Goal: Find specific page/section: Find specific page/section

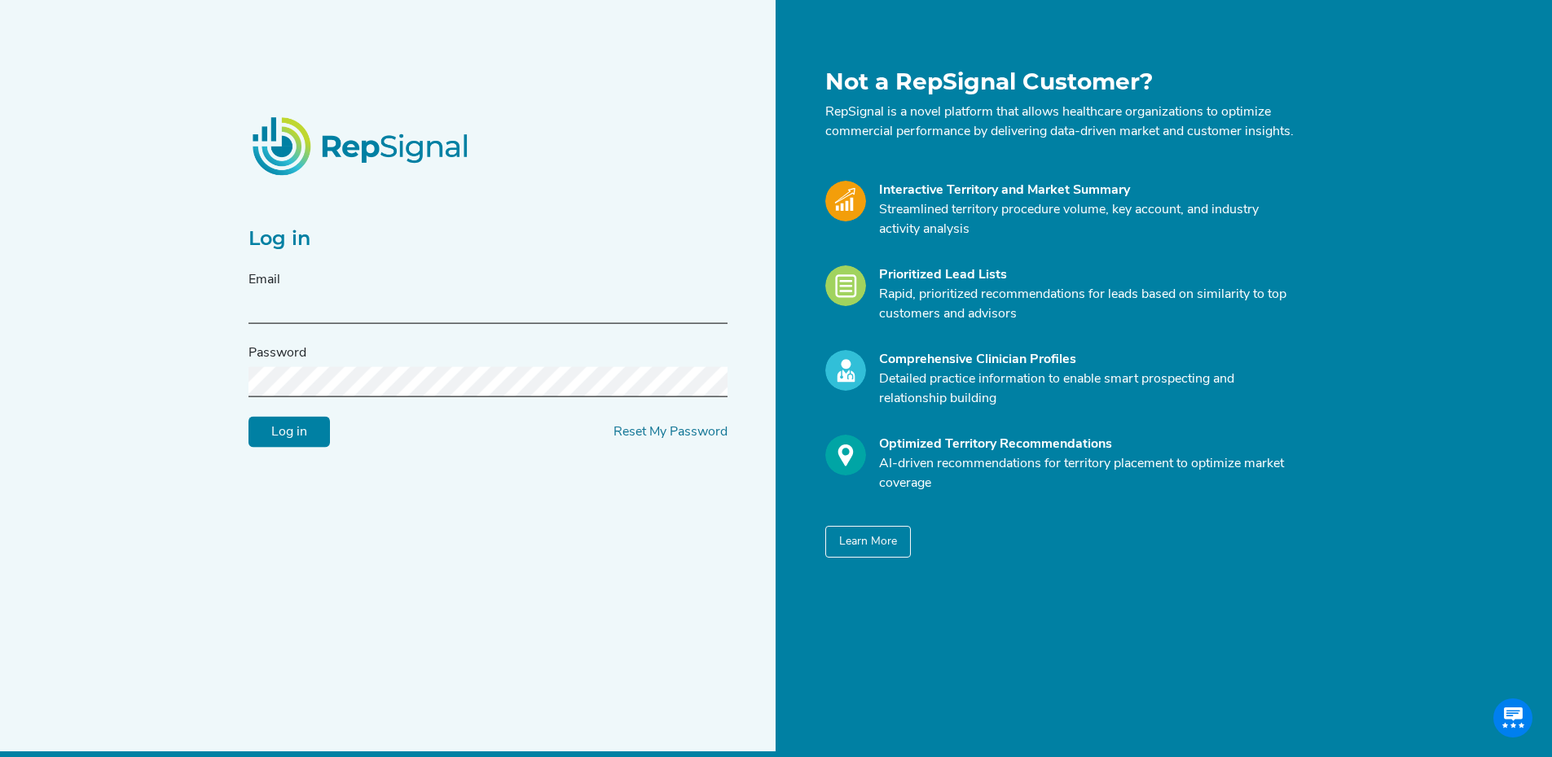
type input "[PERSON_NAME][EMAIL_ADDRESS][DOMAIN_NAME]"
click at [317, 437] on input "Log in" at bounding box center [288, 432] width 81 height 31
type input "[PERSON_NAME][EMAIL_ADDRESS][DOMAIN_NAME]"
click at [308, 446] on input "Log in" at bounding box center [288, 432] width 81 height 31
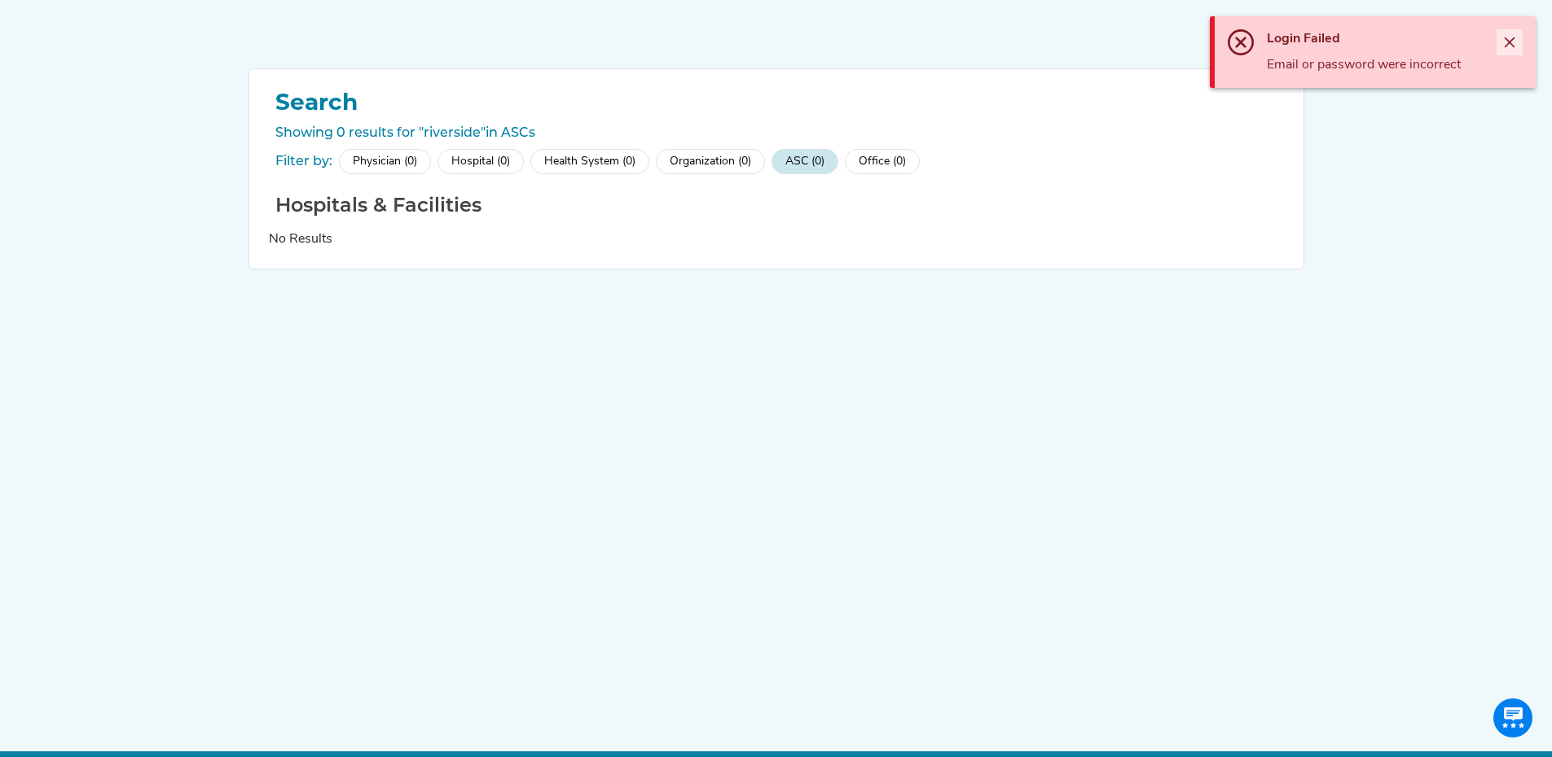
click at [1510, 46] on icon "Close" at bounding box center [1509, 42] width 13 height 13
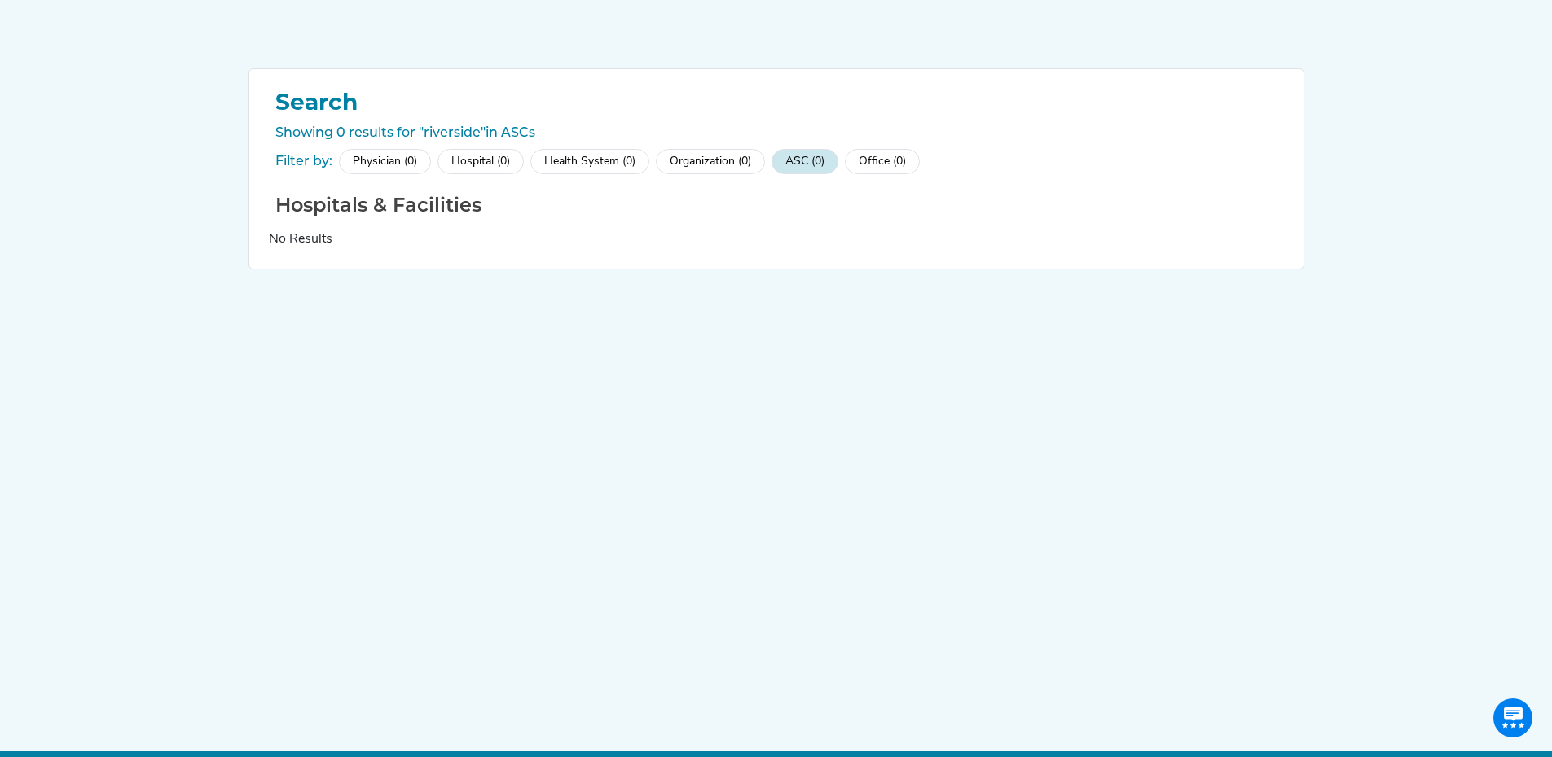
click at [335, 99] on h1 "Search" at bounding box center [776, 103] width 1015 height 28
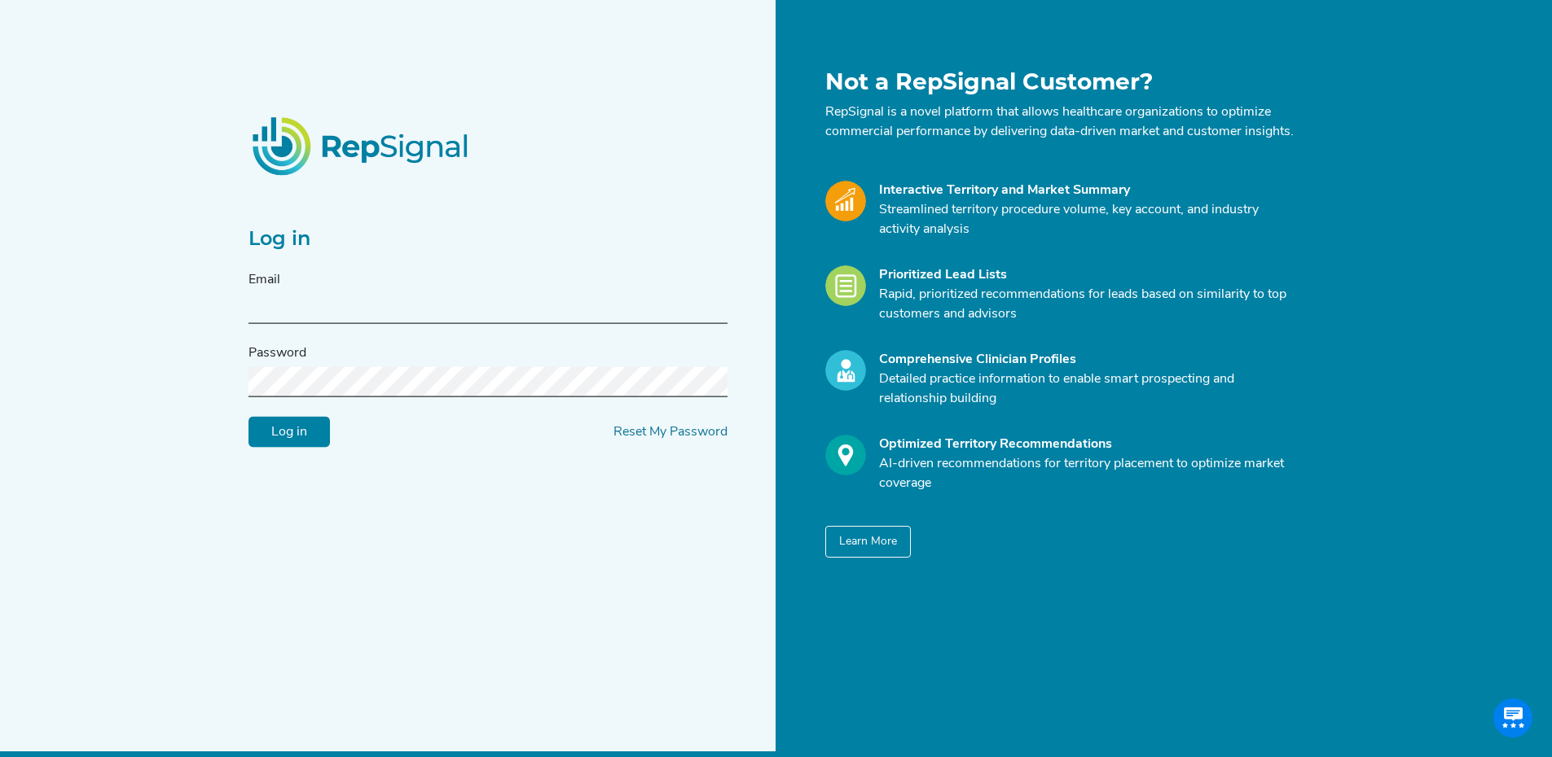
type input "[PERSON_NAME][EMAIL_ADDRESS][DOMAIN_NAME]"
click at [244, 395] on div "Log in Email [PERSON_NAME][EMAIL_ADDRESS][DOMAIN_NAME] Password Log in Reset My…" at bounding box center [508, 313] width 538 height 490
click at [248, 417] on input "Log in" at bounding box center [288, 432] width 81 height 31
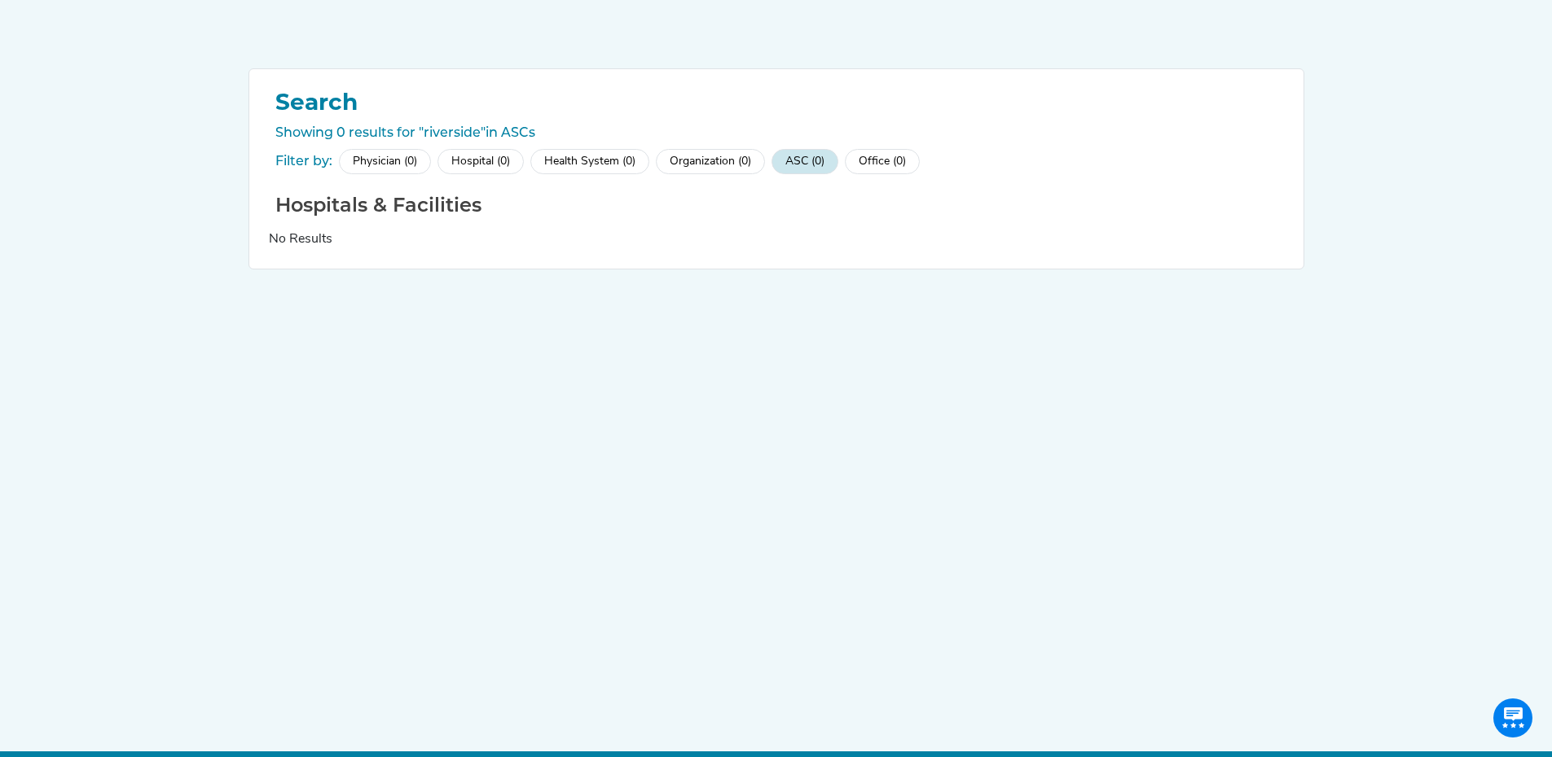
click at [1514, 42] on div "Search Showing 0 results for "riverside" in ASCs Filter by: Physician (0) Hospi…" at bounding box center [776, 392] width 1552 height 784
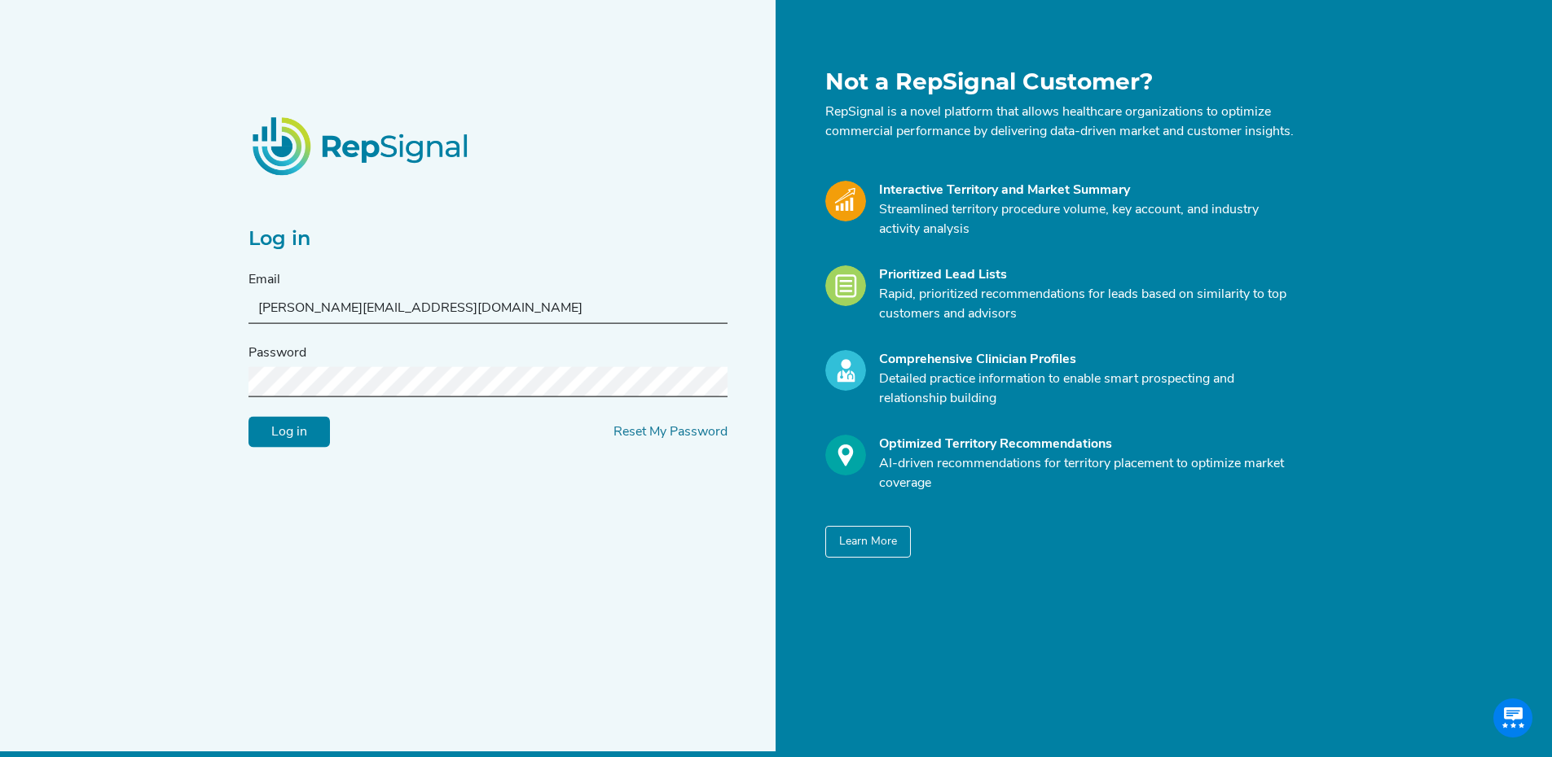
drag, startPoint x: 302, startPoint y: 317, endPoint x: 189, endPoint y: 306, distance: 113.7
click at [189, 306] on div "Log in Email [PERSON_NAME][EMAIL_ADDRESS][DOMAIN_NAME] Password Log in Reset My…" at bounding box center [776, 392] width 1552 height 784
type input "[EMAIL_ADDRESS][DOMAIN_NAME]"
click at [233, 387] on div "Log in Email [EMAIL_ADDRESS][DOMAIN_NAME] Password Log in Reset My Password Not…" at bounding box center [776, 392] width 1552 height 784
click at [248, 417] on input "Log in" at bounding box center [288, 432] width 81 height 31
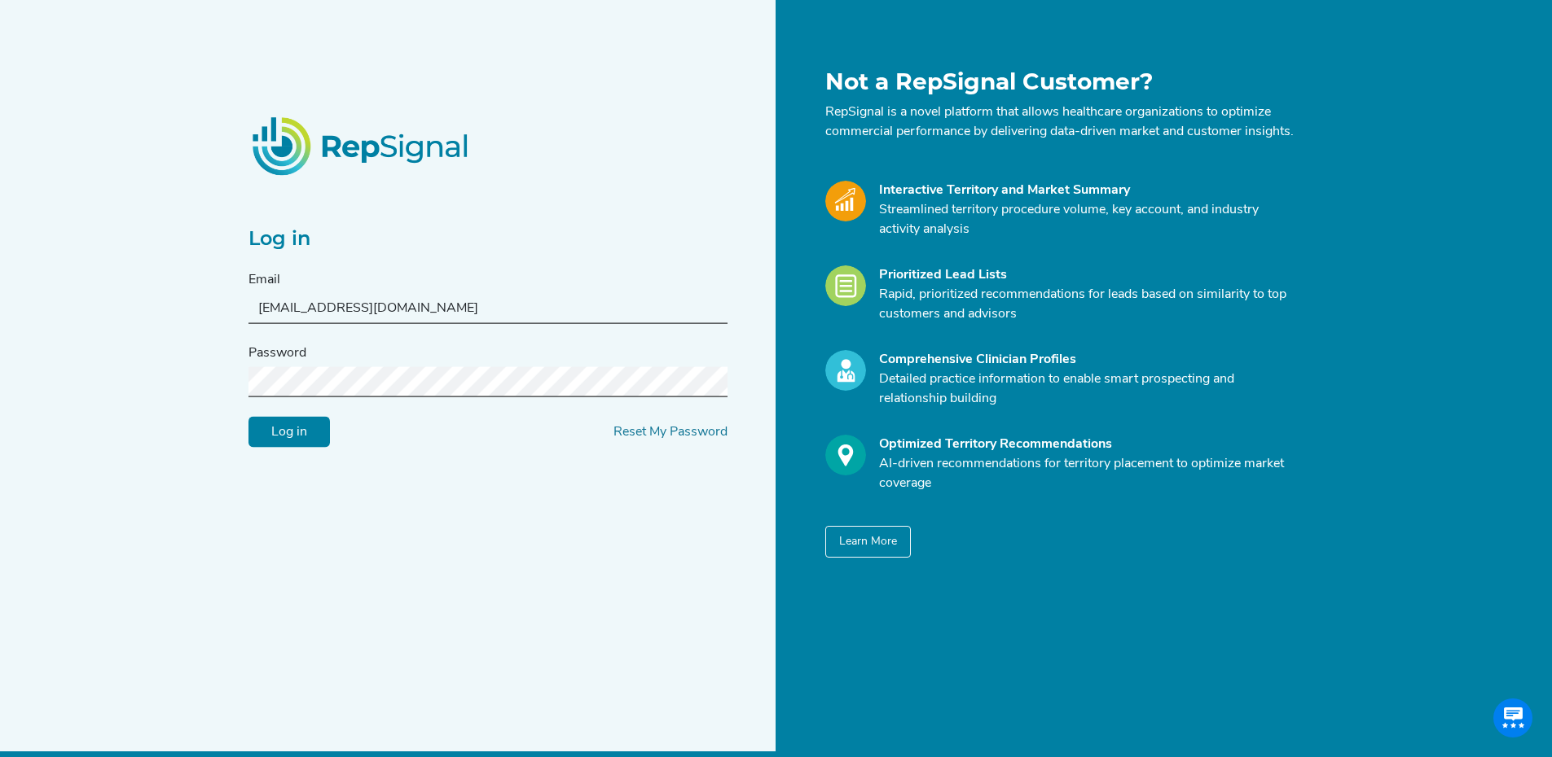
click at [302, 442] on input "Log in" at bounding box center [288, 432] width 81 height 31
click at [305, 438] on input "Log in" at bounding box center [288, 432] width 81 height 31
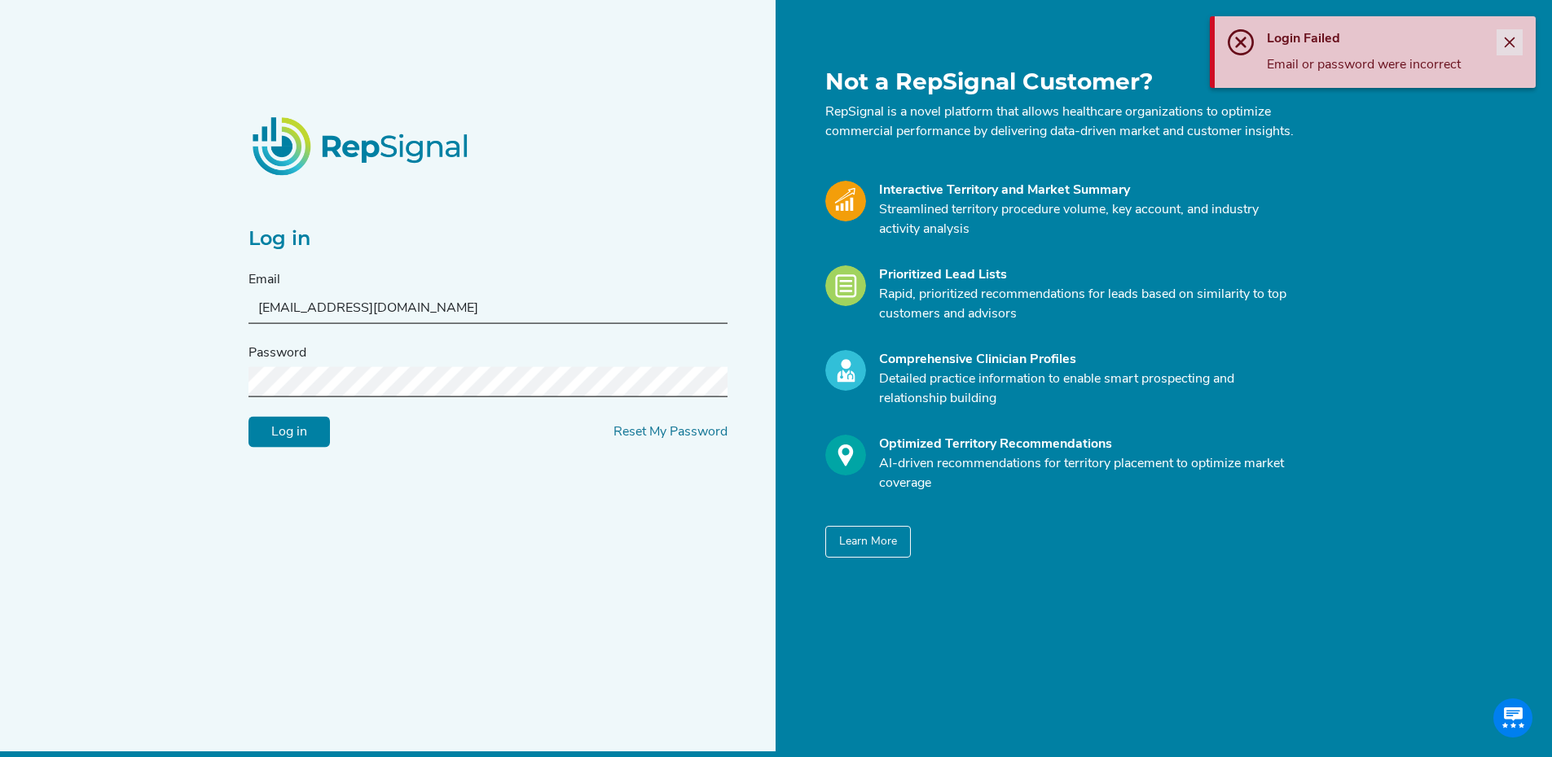
click at [1514, 41] on icon "Close" at bounding box center [1509, 42] width 13 height 13
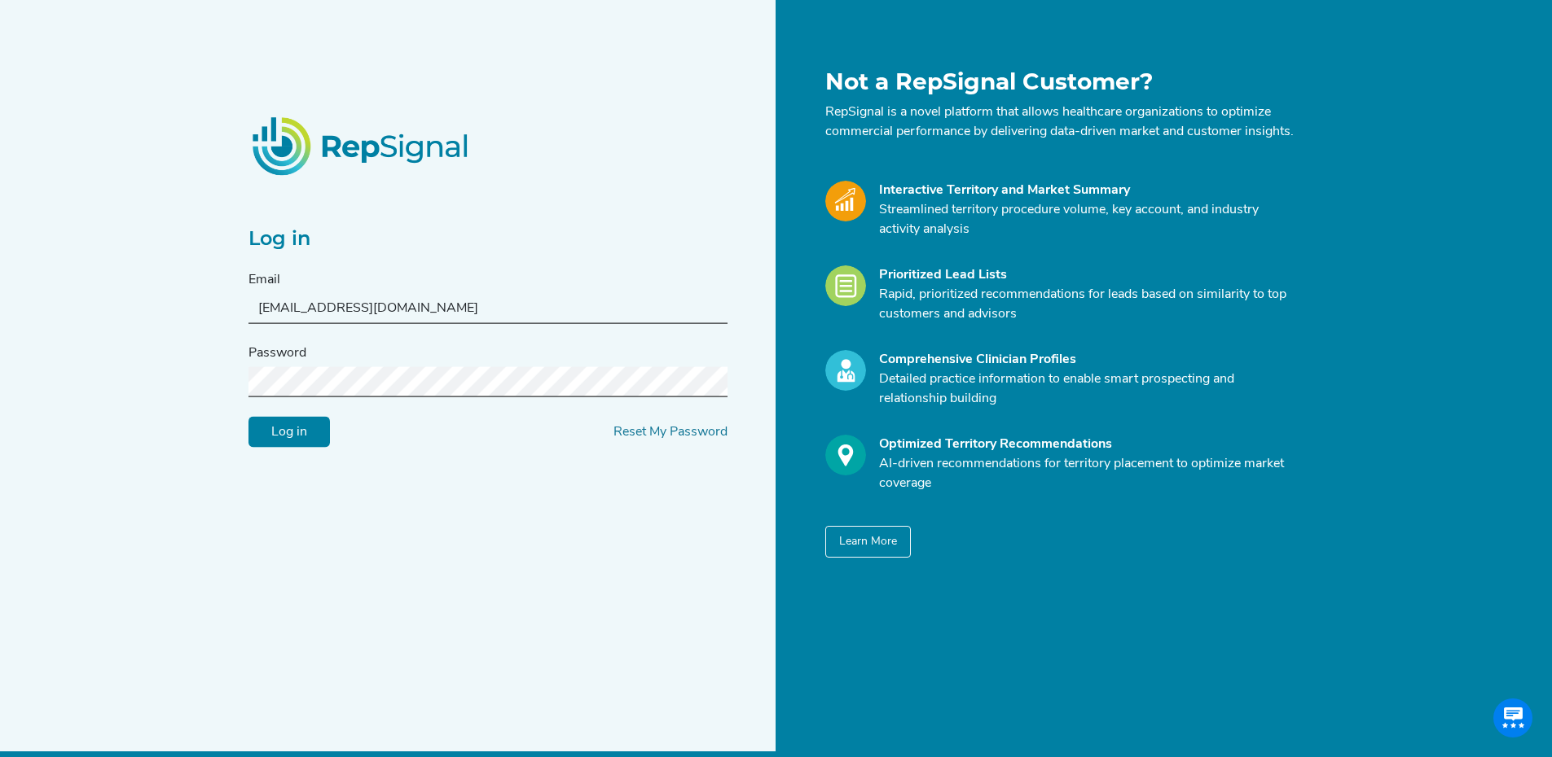
type input "[PERSON_NAME][EMAIL_ADDRESS][DOMAIN_NAME]"
click at [307, 437] on input "Log in" at bounding box center [288, 432] width 81 height 31
